Goal: Browse casually: Explore the website without a specific task or goal

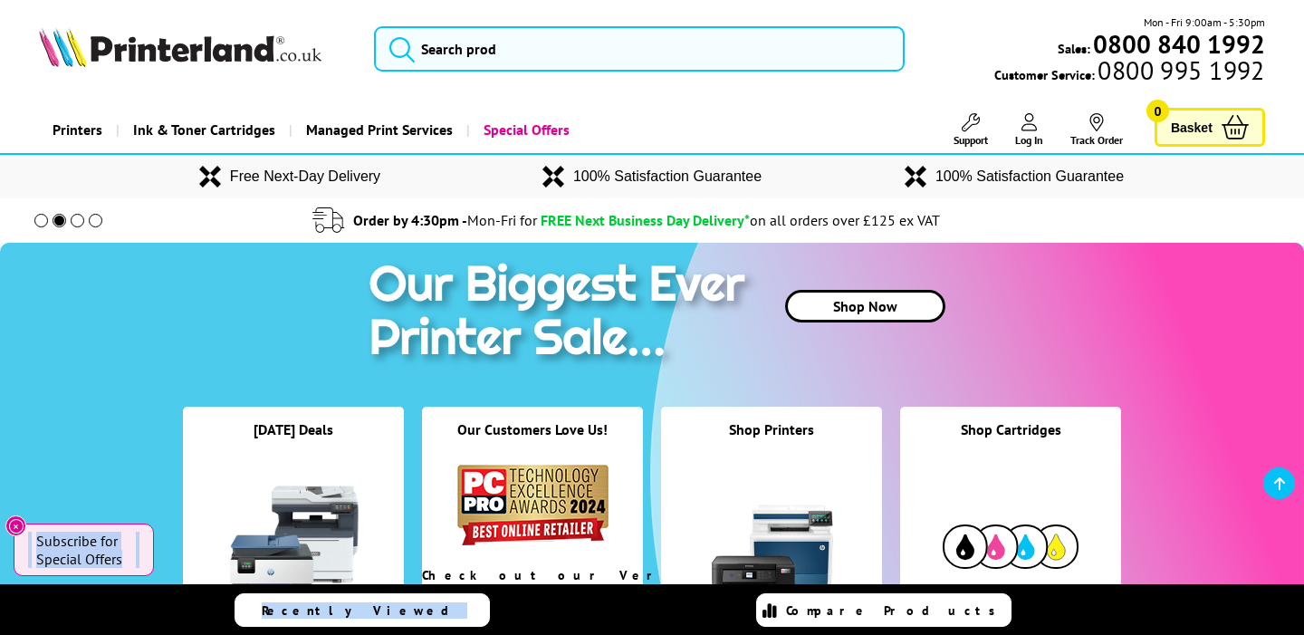
scroll to position [201, 0]
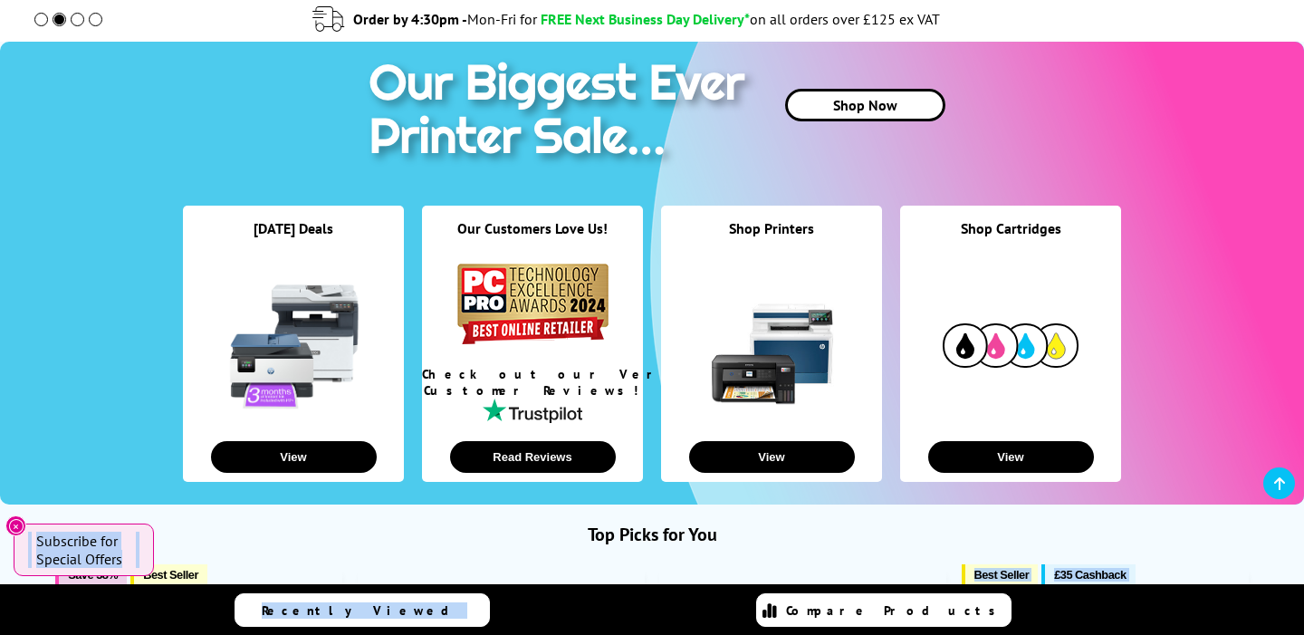
scroll to position [0, 0]
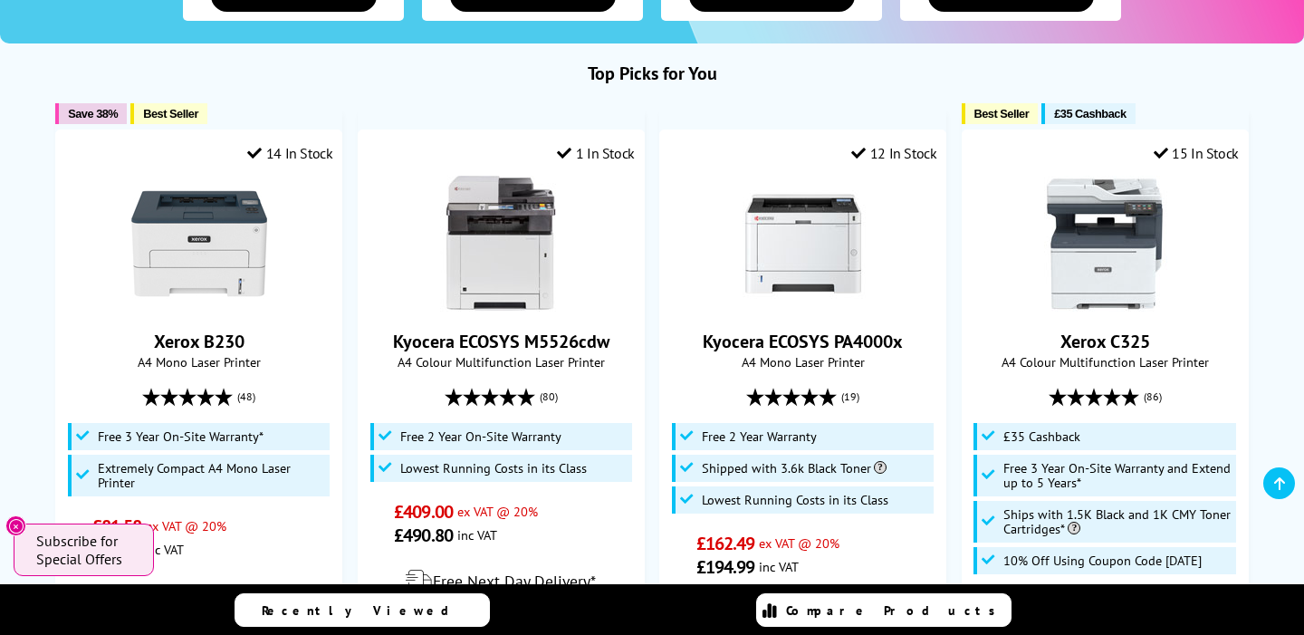
scroll to position [696, 0]
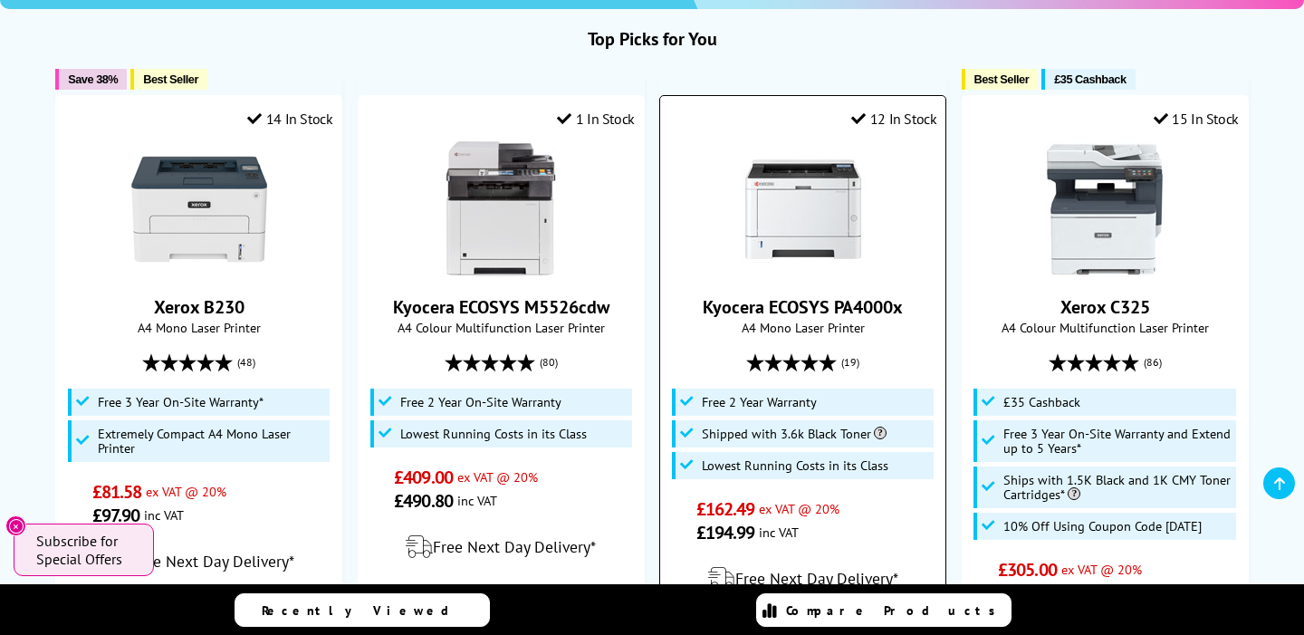
click at [839, 236] on img at bounding box center [803, 209] width 136 height 136
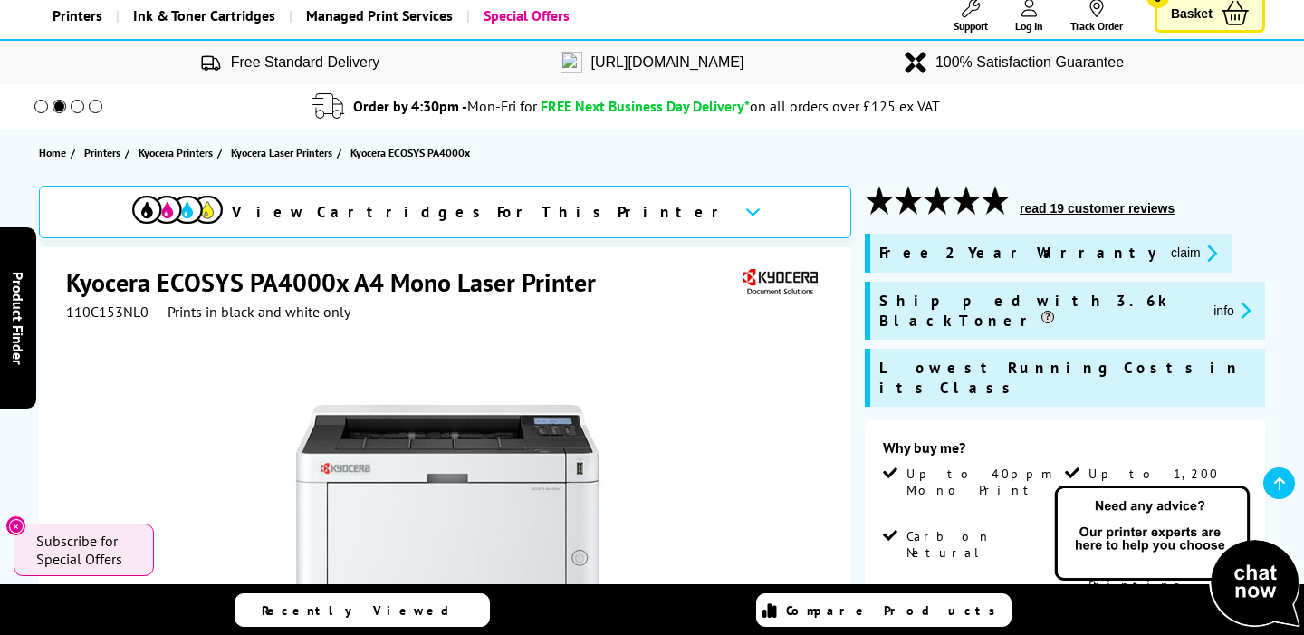
scroll to position [83, 0]
